Goal: Task Accomplishment & Management: Manage account settings

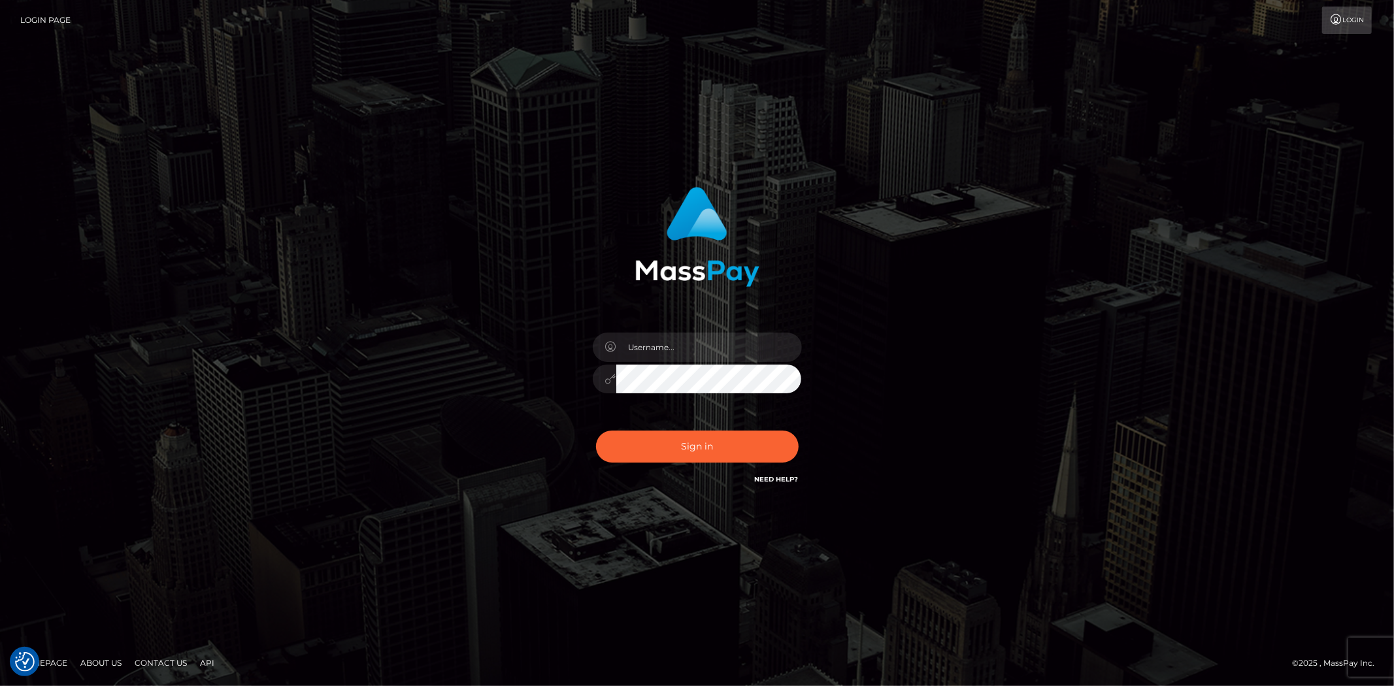
click at [655, 328] on div at bounding box center [697, 373] width 229 height 100
drag, startPoint x: 658, startPoint y: 335, endPoint x: 687, endPoint y: 353, distance: 34.3
click at [658, 335] on input "text" at bounding box center [709, 347] width 186 height 29
type input "Bern.Spree"
click at [638, 456] on button "Sign in" at bounding box center [697, 447] width 203 height 32
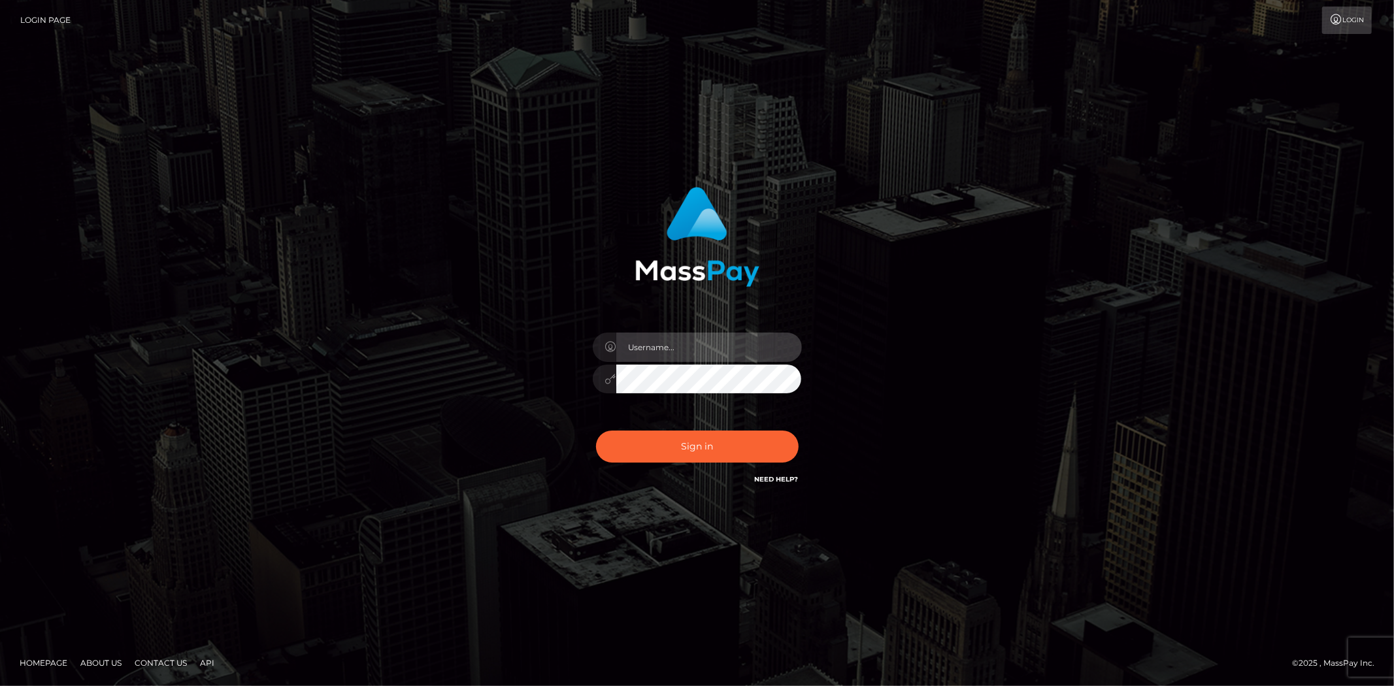
click at [668, 355] on input "text" at bounding box center [709, 347] width 186 height 29
type input "Bern.Spree"
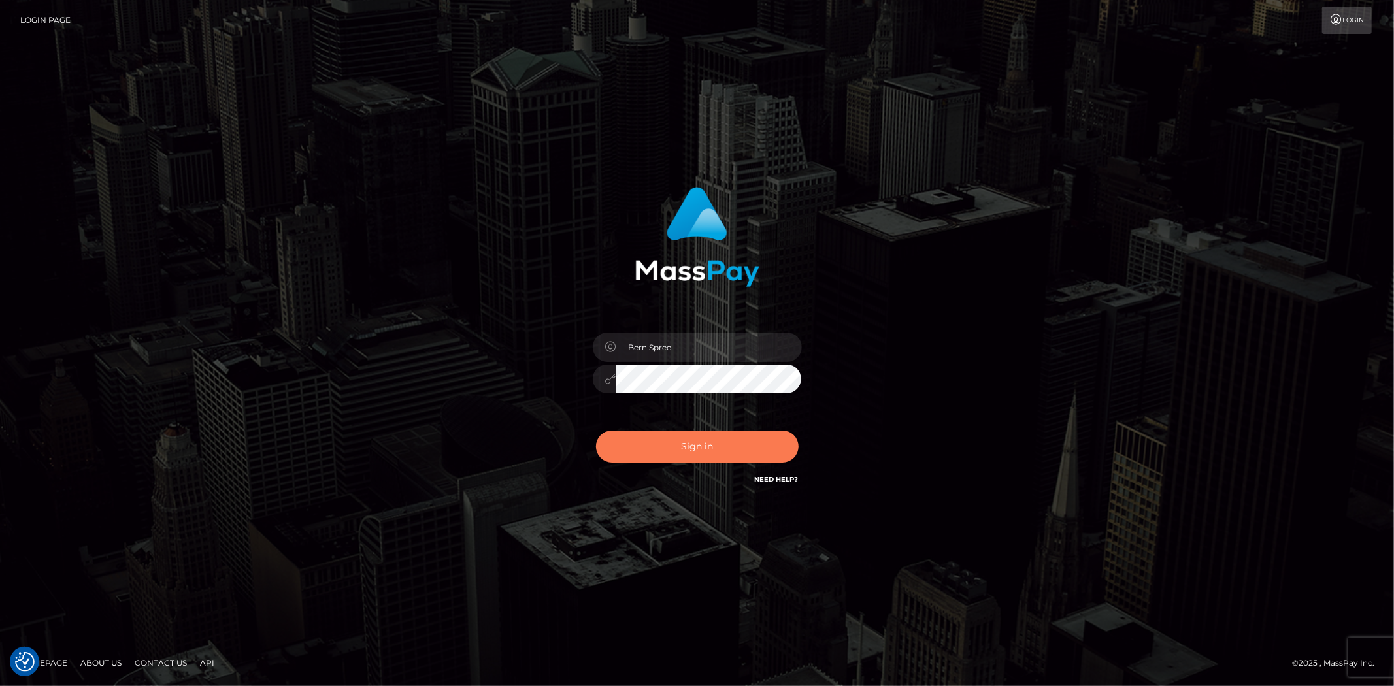
click at [659, 432] on button "Sign in" at bounding box center [697, 447] width 203 height 32
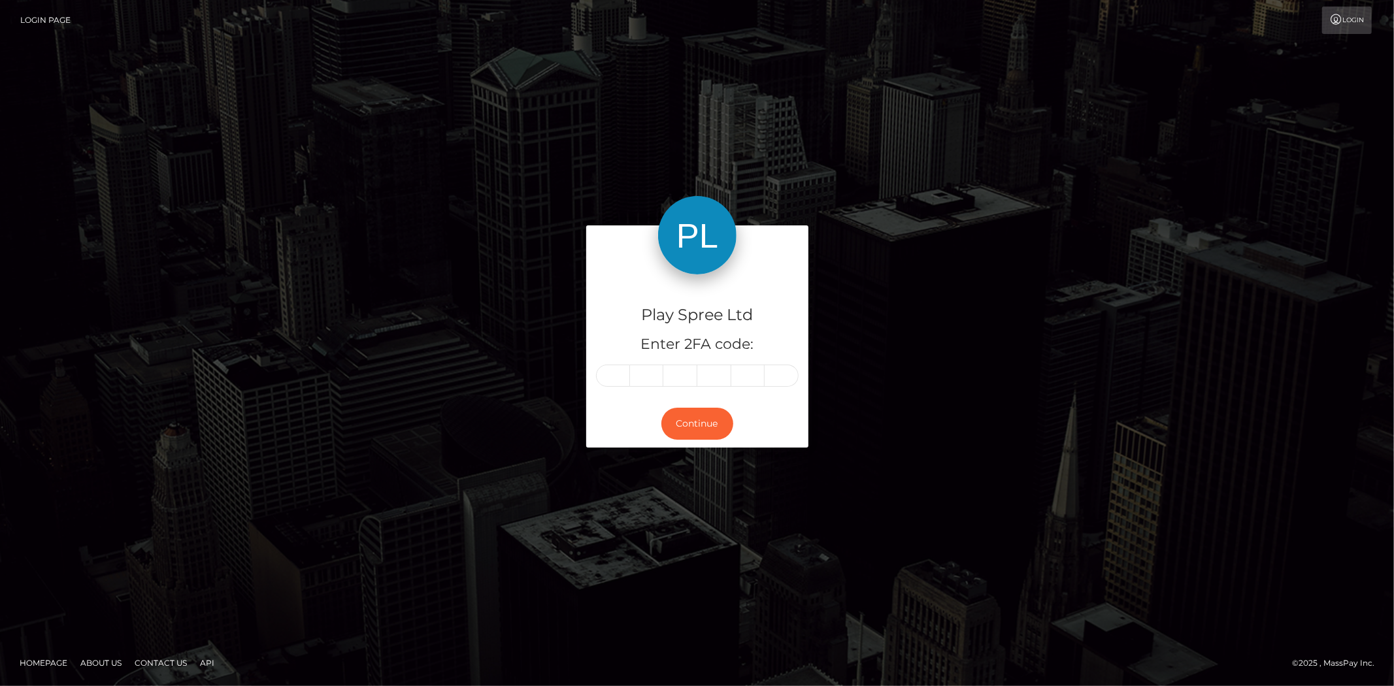
click at [605, 368] on input "text" at bounding box center [613, 376] width 34 height 22
type input "8"
type input "2"
type input "4"
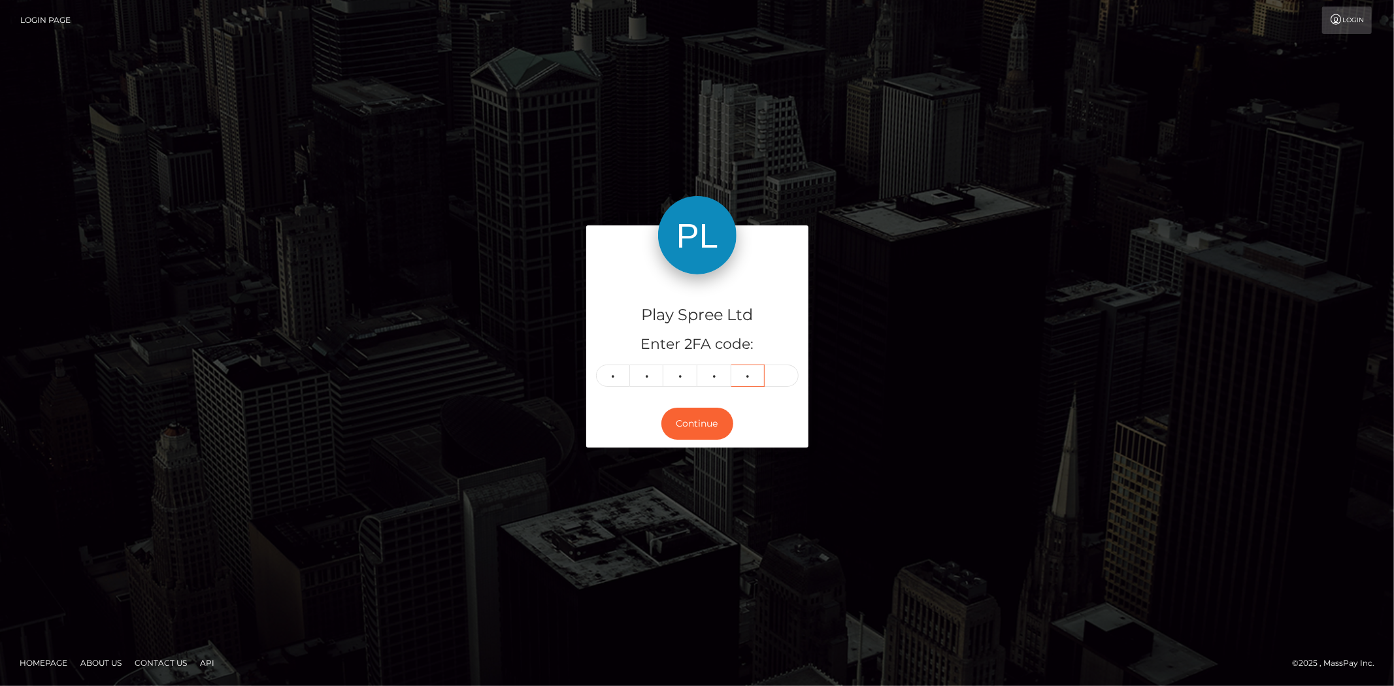
type input "0"
type input "9"
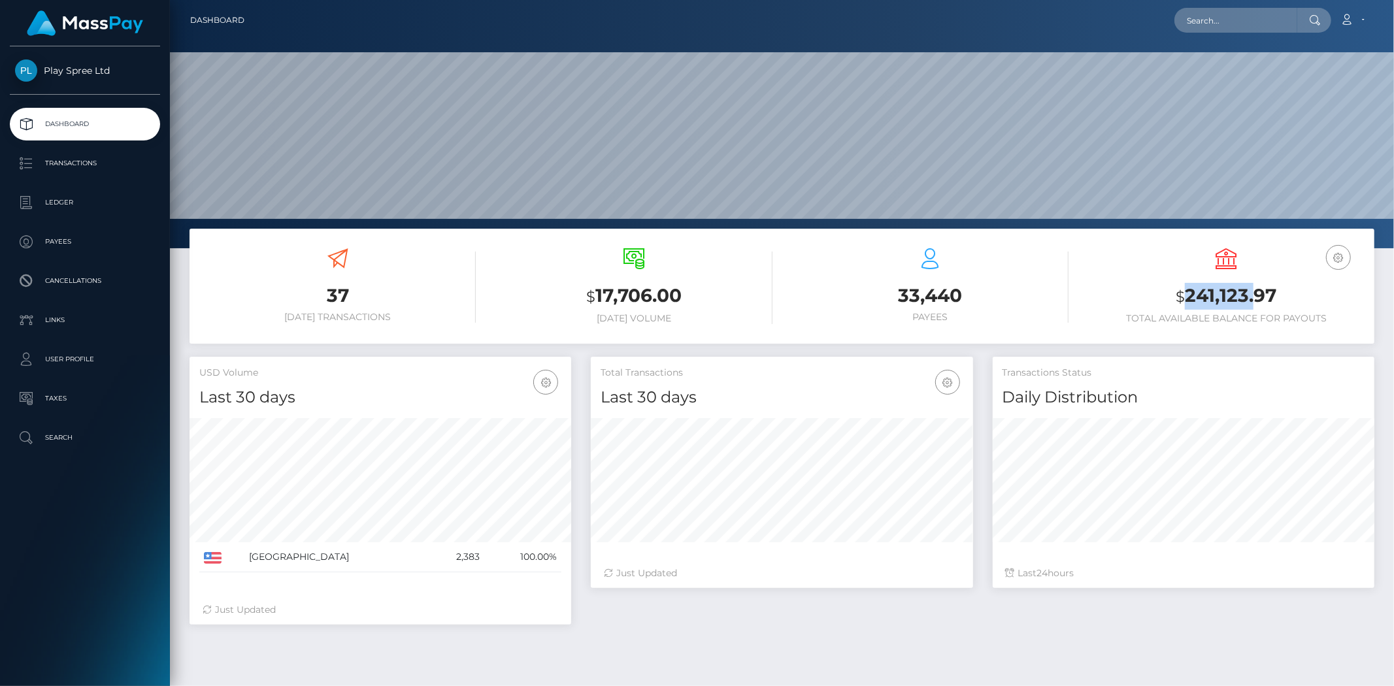
scroll to position [231, 382]
click at [1282, 289] on h3 "$ 241,123.97" at bounding box center [1226, 296] width 277 height 27
